Goal: Information Seeking & Learning: Learn about a topic

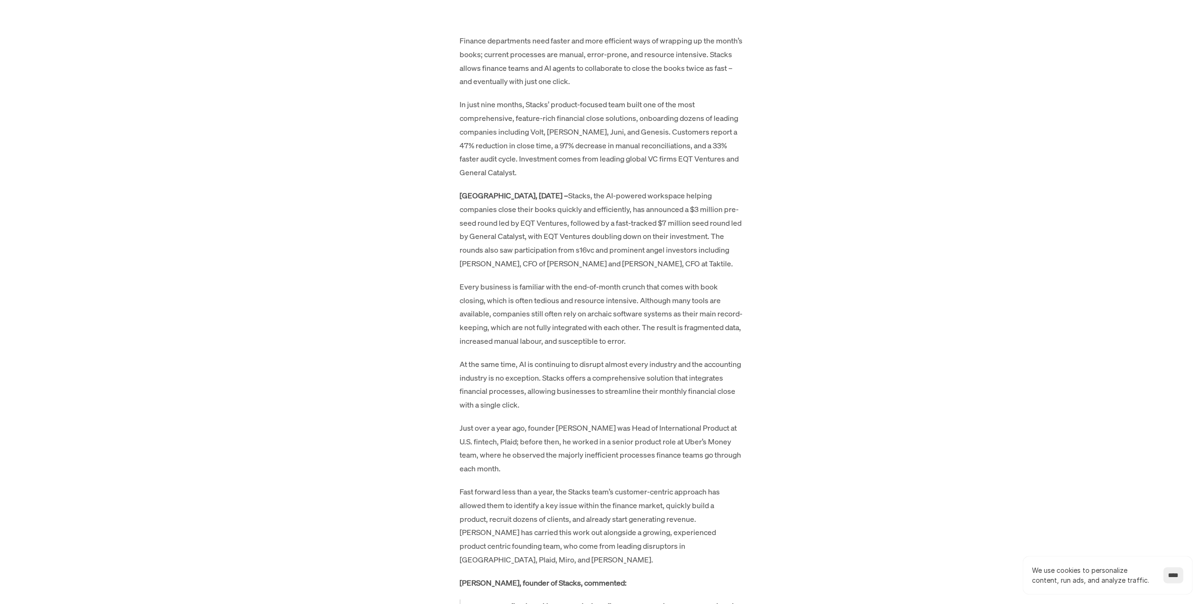
click at [579, 189] on p "[GEOGRAPHIC_DATA], [DATE] – Stacks, the AI-powered workspace helping companies …" at bounding box center [600, 230] width 283 height 82
drag, startPoint x: 579, startPoint y: 182, endPoint x: 608, endPoint y: 197, distance: 33.2
click at [608, 197] on p "[GEOGRAPHIC_DATA], [DATE] – Stacks, the AI-powered workspace helping companies …" at bounding box center [600, 230] width 283 height 82
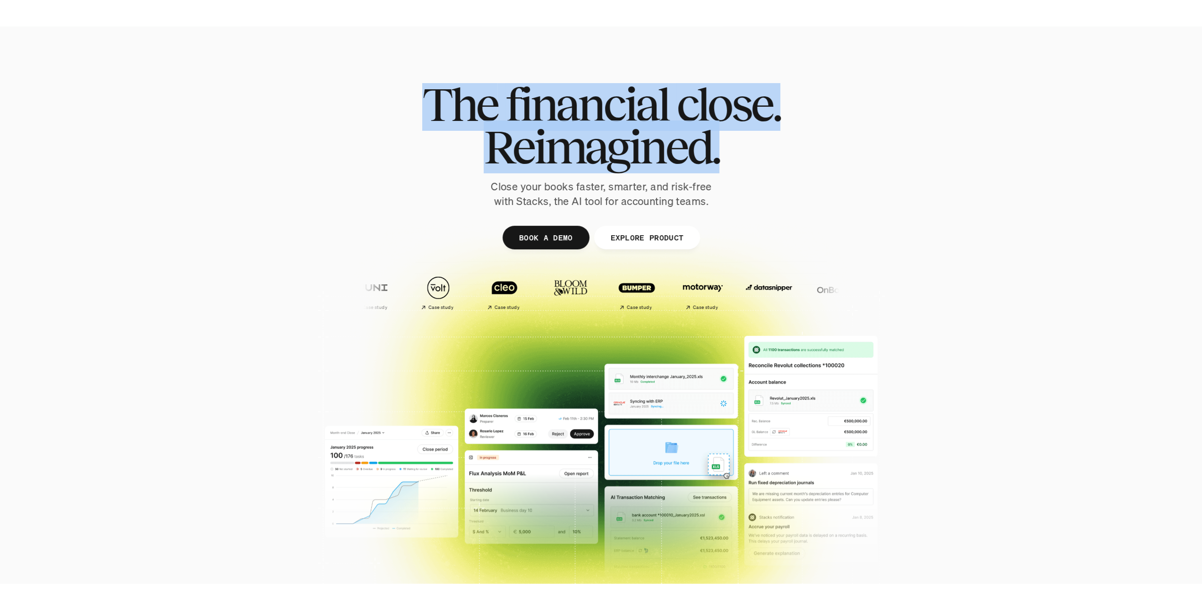
click at [754, 153] on div "The financial close. Reimagined. Close your books faster, smarter, and risk-fre…" at bounding box center [601, 146] width 529 height 126
click at [754, 153] on h1 "Reimagined." at bounding box center [601, 147] width 358 height 42
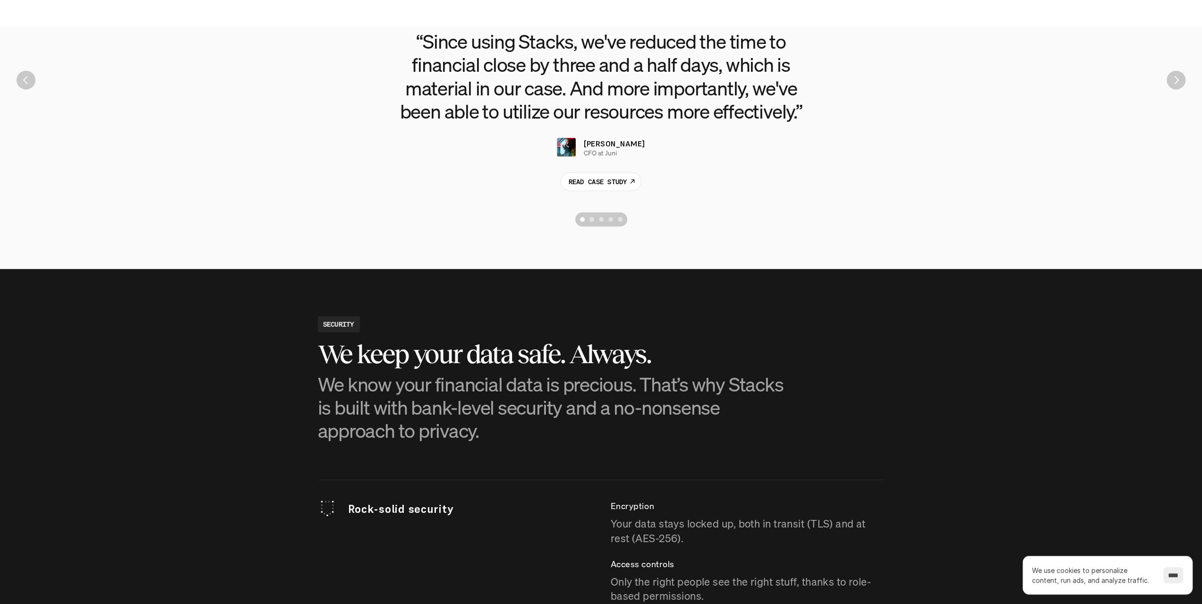
scroll to position [2597, 0]
